Goal: Task Accomplishment & Management: Use online tool/utility

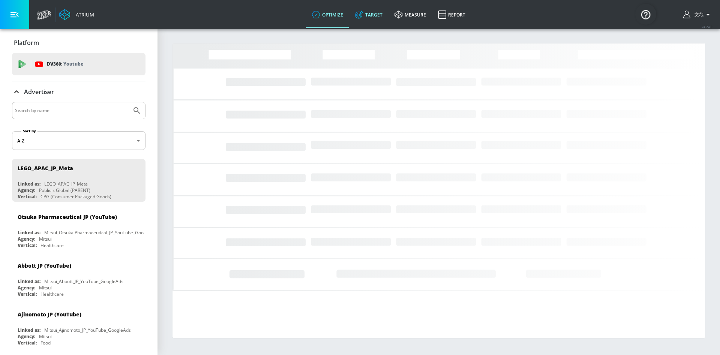
click at [371, 16] on link "Target" at bounding box center [368, 14] width 39 height 27
click at [54, 222] on div "Otsuka Pharmaceutical JP (YouTube)" at bounding box center [81, 217] width 126 height 18
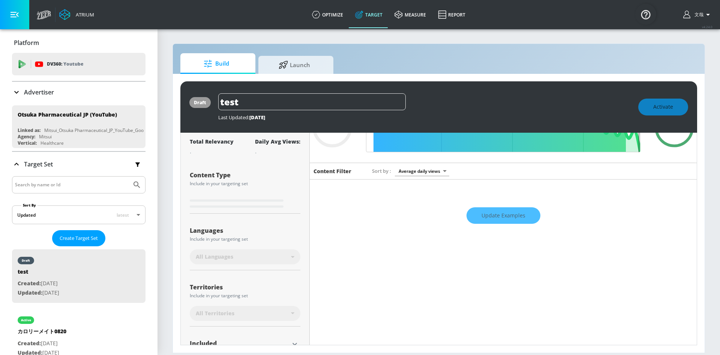
type input "0.52"
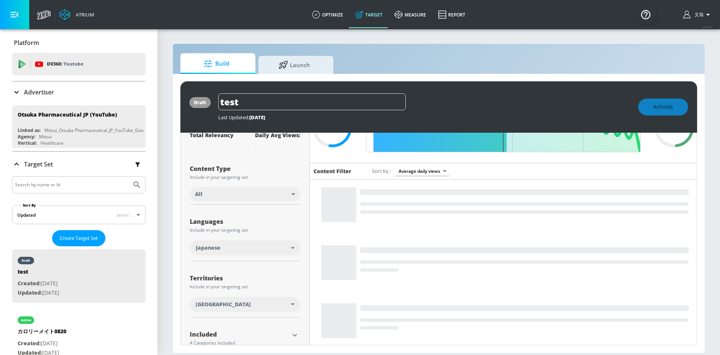
scroll to position [50, 0]
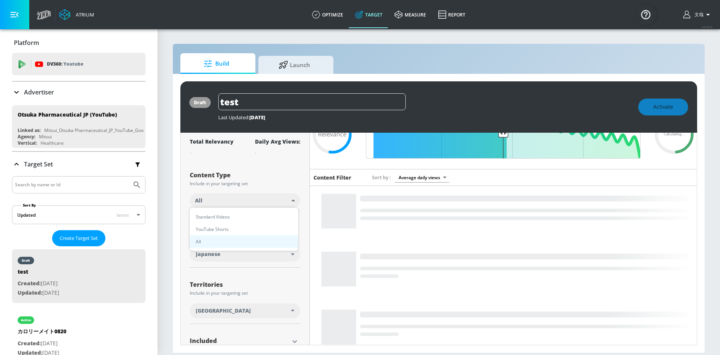
click at [253, 204] on body "Atrium optimize Target measure Report optimize Target measure Report v 4.24.0 […" at bounding box center [360, 177] width 720 height 355
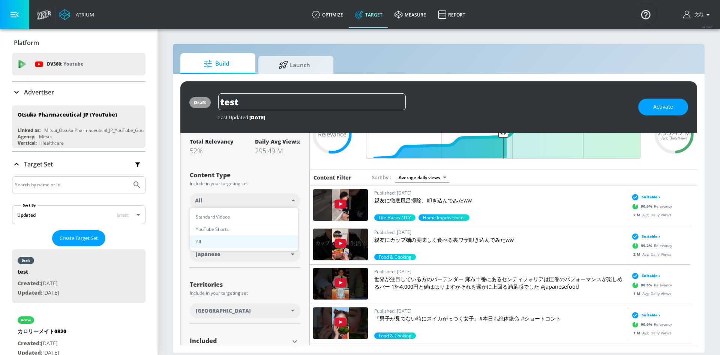
click at [553, 72] on div at bounding box center [360, 177] width 720 height 355
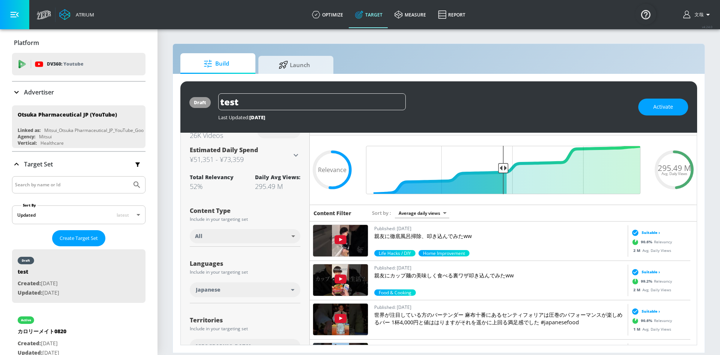
scroll to position [0, 0]
